Goal: Transaction & Acquisition: Register for event/course

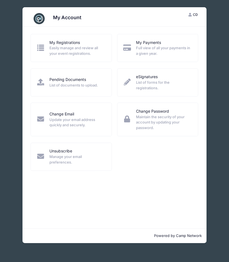
click at [64, 50] on span "Easily manage and review all your event registrations." at bounding box center [76, 50] width 55 height 11
click at [41, 48] on icon at bounding box center [40, 47] width 9 height 7
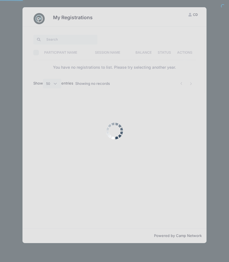
select select "50"
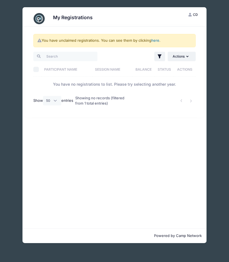
click at [154, 42] on link "here" at bounding box center [156, 40] width 8 height 4
click at [156, 40] on link "here" at bounding box center [156, 40] width 8 height 4
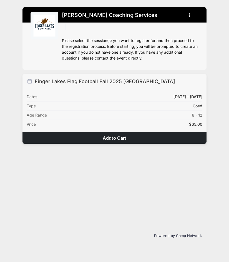
click at [112, 138] on span "to Cart" at bounding box center [119, 138] width 15 height 6
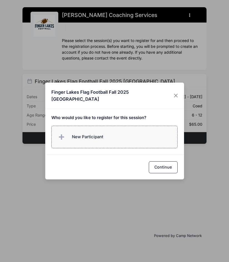
click at [112, 138] on label "New Participant" at bounding box center [114, 137] width 127 height 23
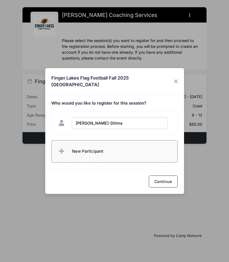
type input "Nile Talwar-Dillman"
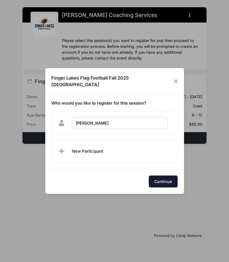
checkbox input "true"
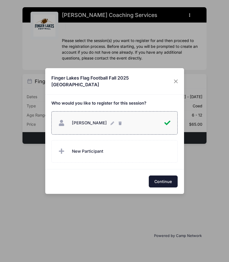
click at [166, 182] on button "Continue" at bounding box center [163, 181] width 29 height 12
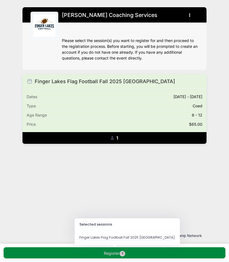
click at [129, 254] on button "Register 1" at bounding box center [115, 252] width 222 height 11
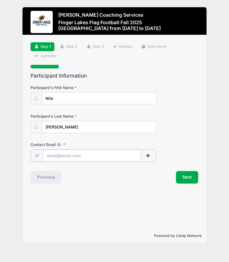
click at [116, 157] on input "Contact Email" at bounding box center [92, 156] width 98 height 12
type input "[EMAIL_ADDRESS][DOMAIN_NAME]"
click at [195, 179] on button "Next" at bounding box center [187, 176] width 23 height 13
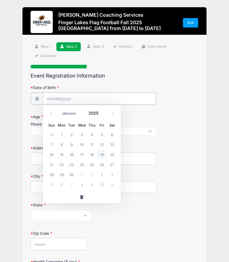
click at [92, 98] on input "Date of Birth" at bounding box center [99, 99] width 113 height 12
click at [94, 113] on input "2025" at bounding box center [95, 113] width 18 height 8
click at [101, 115] on span at bounding box center [102, 115] width 4 height 4
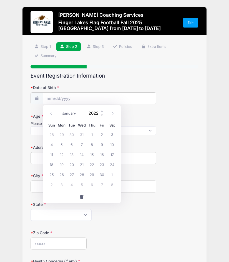
click at [101, 115] on span at bounding box center [102, 115] width 4 height 4
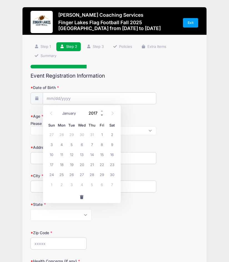
click at [101, 115] on span at bounding box center [102, 115] width 4 height 4
type input "2014"
click at [63, 115] on select "January February March April May June July August September October November De…" at bounding box center [72, 113] width 25 height 7
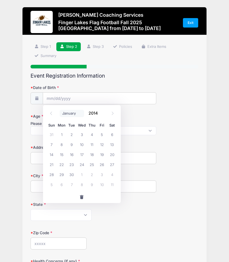
select select "1"
click at [60, 110] on select "January February March April May June July August September October November De…" at bounding box center [72, 113] width 25 height 7
click at [60, 163] on span "17" at bounding box center [62, 164] width 10 height 10
type input "02/17/2014"
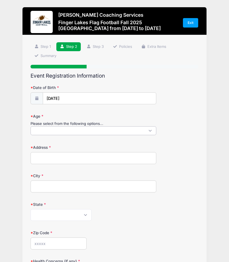
click at [65, 128] on span at bounding box center [94, 130] width 126 height 9
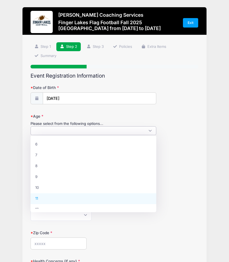
select select "11"
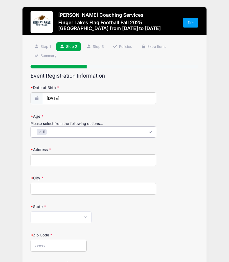
scroll to position [26, 0]
click at [56, 161] on input "Address" at bounding box center [94, 160] width 126 height 12
type input "210 Eastwood Avenue"
type input "Ithaca"
select select "NY"
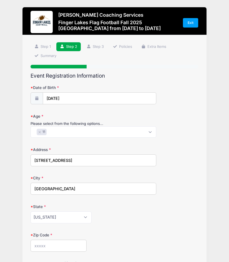
click at [45, 254] on form "Date of Birth 02/17/2014 Age Please select from the following options... 6 7 8 …" at bounding box center [115, 220] width 168 height 271
click at [46, 241] on input "Zip Code" at bounding box center [59, 246] width 56 height 12
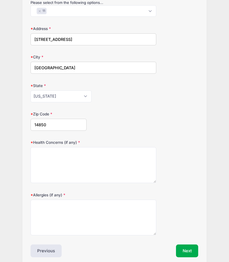
scroll to position [145, 0]
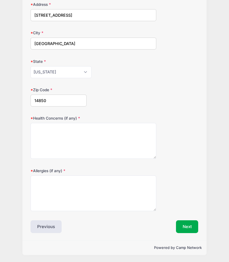
type input "14850"
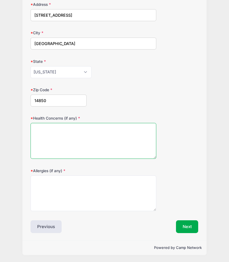
click at [76, 153] on textarea "Health Concerns (if any)" at bounding box center [94, 141] width 126 height 36
type textarea "none"
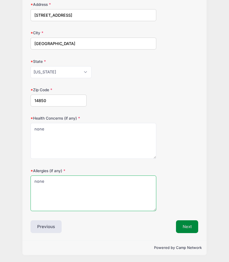
type textarea "none"
click at [196, 222] on button "Next" at bounding box center [187, 226] width 23 height 13
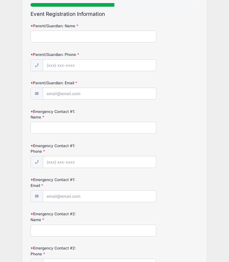
scroll to position [0, 0]
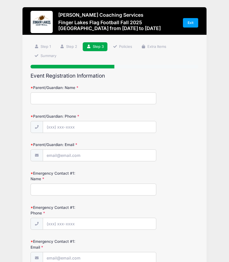
click at [71, 98] on input "Parent/Guardian: Name" at bounding box center [94, 98] width 126 height 12
type input "Casey Dillman"
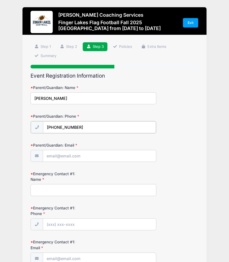
type input "(314) 795-8599"
click at [70, 156] on input "Parent/Guardian: Email" at bounding box center [99, 156] width 113 height 12
type input "[EMAIL_ADDRESS][DOMAIN_NAME]"
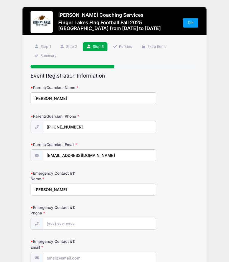
type input "Casey Dillman"
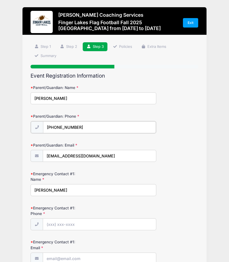
drag, startPoint x: 81, startPoint y: 128, endPoint x: 10, endPoint y: 128, distance: 70.9
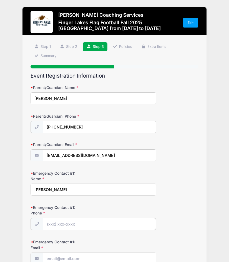
click at [75, 225] on input "Emergency Contact #1: Phone" at bounding box center [99, 224] width 113 height 12
paste input "(314) 795-8599"
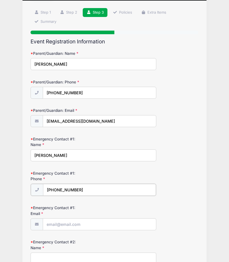
scroll to position [39, 0]
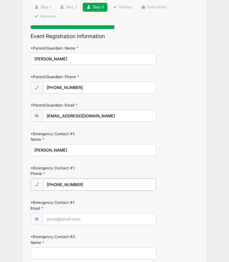
type input "(314) 795-8599"
drag, startPoint x: 95, startPoint y: 118, endPoint x: 45, endPoint y: 116, distance: 50.4
click at [45, 116] on input "[EMAIL_ADDRESS][DOMAIN_NAME]" at bounding box center [99, 116] width 113 height 12
click at [62, 215] on input "Emergency Contact #1: Email" at bounding box center [99, 219] width 113 height 12
paste input "[EMAIL_ADDRESS][DOMAIN_NAME]"
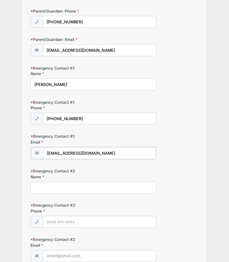
scroll to position [140, 0]
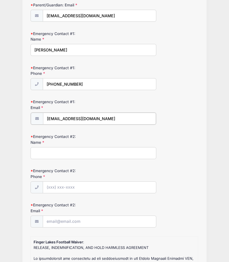
type input "[EMAIL_ADDRESS][DOMAIN_NAME]"
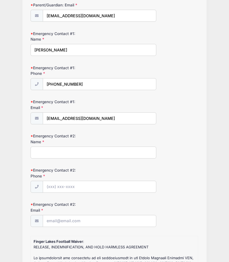
click at [68, 150] on input "Emergency Contact #2: Name" at bounding box center [94, 153] width 126 height 12
type input "Malvika Talwar"
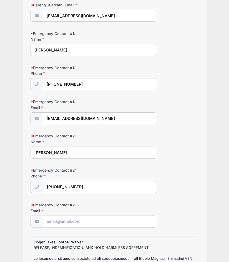
type input "(573) 529-3003"
click at [69, 221] on input "Emergency Contact #2: Email" at bounding box center [99, 221] width 113 height 12
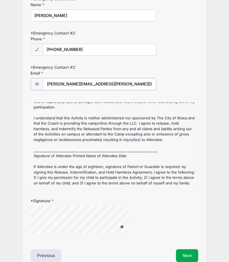
scroll to position [279, 0]
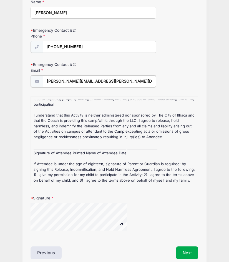
type input "malvika.talwar@gmail.com"
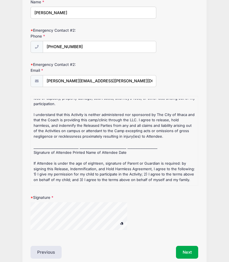
click at [49, 148] on div "RELEASE, INDEMNIFICATION, AND HOLD HARMLESS AGREEMENT I accept, understand, and…" at bounding box center [115, 55] width 162 height 255
click at [66, 242] on div "Event Registration Information Parent/Guardian: Name Casey Dillman Parent/Guard…" at bounding box center [115, 25] width 168 height 465
click at [185, 250] on button "Next" at bounding box center [187, 252] width 23 height 13
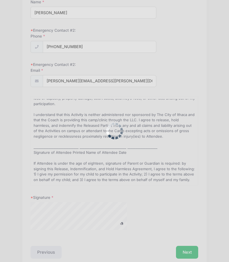
scroll to position [0, 0]
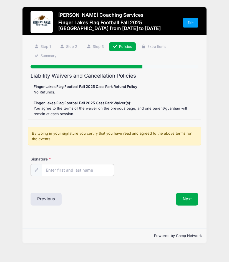
click at [69, 172] on input "Signature" at bounding box center [78, 170] width 72 height 12
type input "Casey Dillman"
click at [188, 199] on button "Next" at bounding box center [187, 198] width 23 height 13
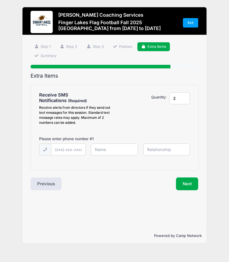
type input "2"
click at [184, 98] on input "2" at bounding box center [180, 98] width 21 height 12
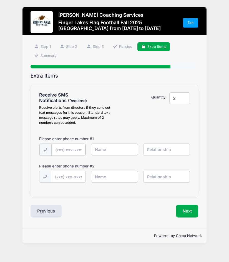
click at [68, 148] on input "text" at bounding box center [68, 150] width 34 height 12
type input "(314) 795-8599"
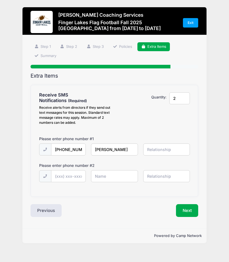
type input "Casey"
type input "Father"
type input "(573) 529-3003"
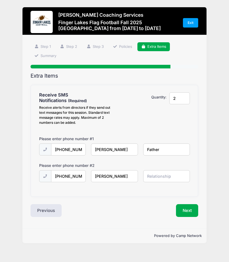
type input "Malvika"
type input "Mother"
drag, startPoint x: 78, startPoint y: 177, endPoint x: 99, endPoint y: 180, distance: 21.4
click at [99, 180] on div "(573) 529-3003 Malvika Mother" at bounding box center [114, 180] width 157 height 20
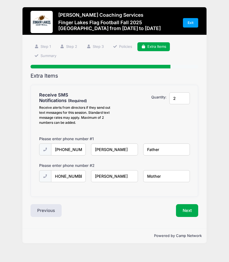
click at [137, 203] on div "Extra Items Receive SMS Notifications Receive alerts from directors if they sen…" at bounding box center [115, 145] width 168 height 144
click at [196, 214] on button "Next" at bounding box center [187, 210] width 23 height 13
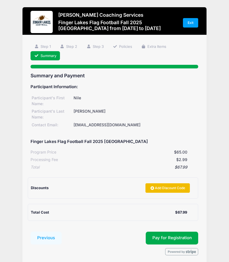
scroll to position [22, 0]
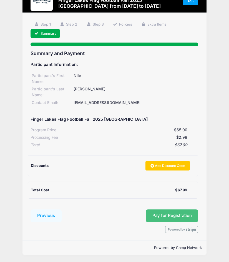
click at [164, 213] on button "Pay for Registration" at bounding box center [172, 215] width 53 height 13
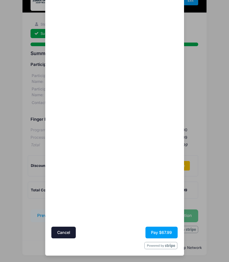
scroll to position [45, 0]
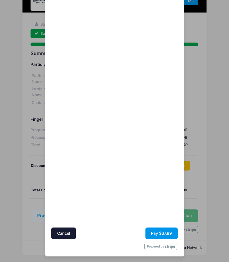
click at [158, 235] on button "Pay $67.99" at bounding box center [162, 233] width 32 height 12
